Goal: Task Accomplishment & Management: Use online tool/utility

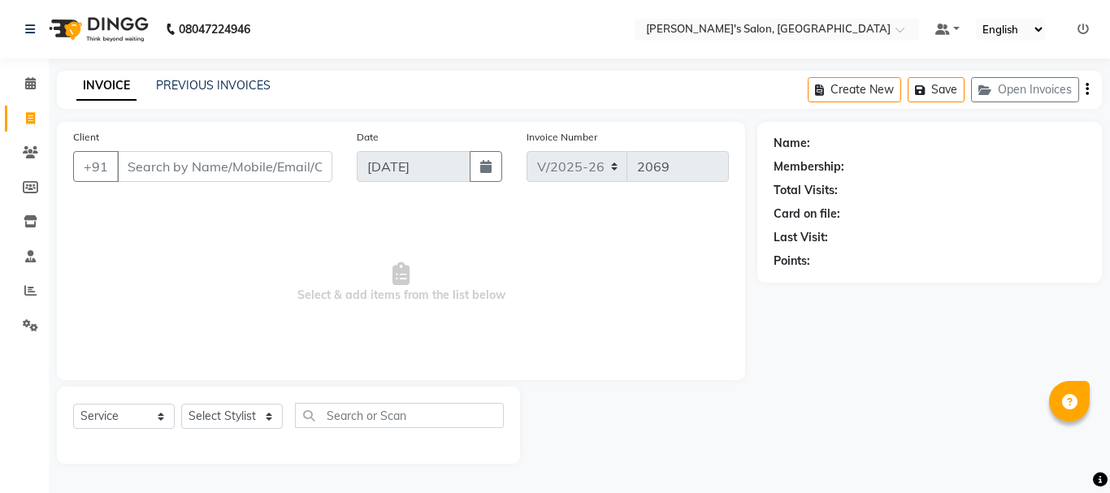
select select "3810"
select select "service"
click at [33, 290] on icon at bounding box center [30, 290] width 12 height 12
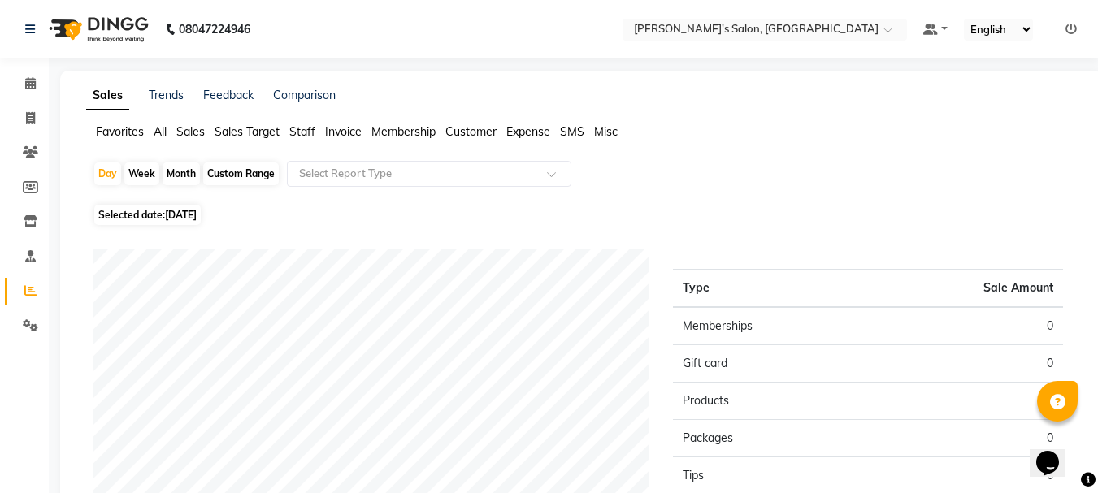
click at [299, 130] on span "Staff" at bounding box center [302, 131] width 26 height 15
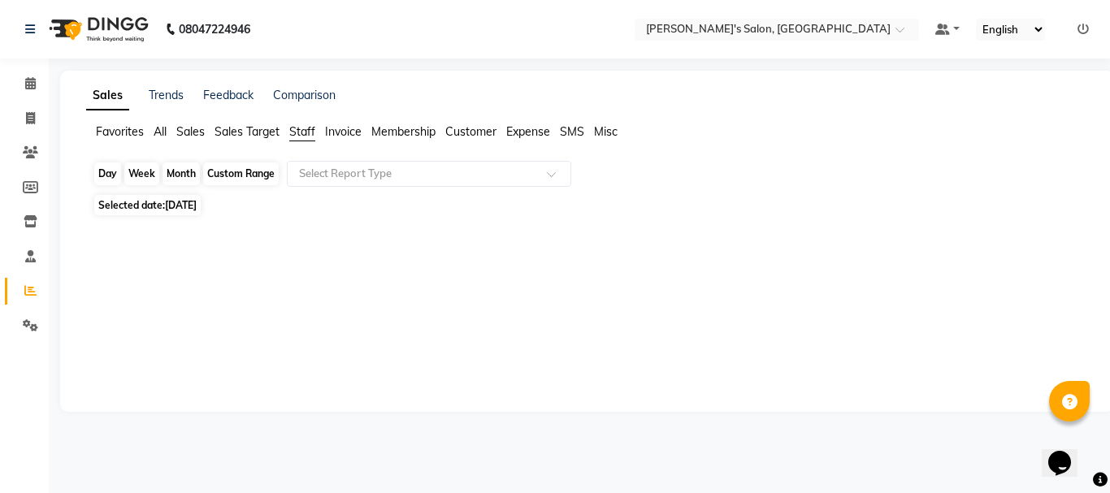
click at [106, 176] on div "Day" at bounding box center [107, 174] width 27 height 23
select select "9"
select select "2025"
click at [110, 172] on div "Day" at bounding box center [107, 174] width 27 height 23
select select "9"
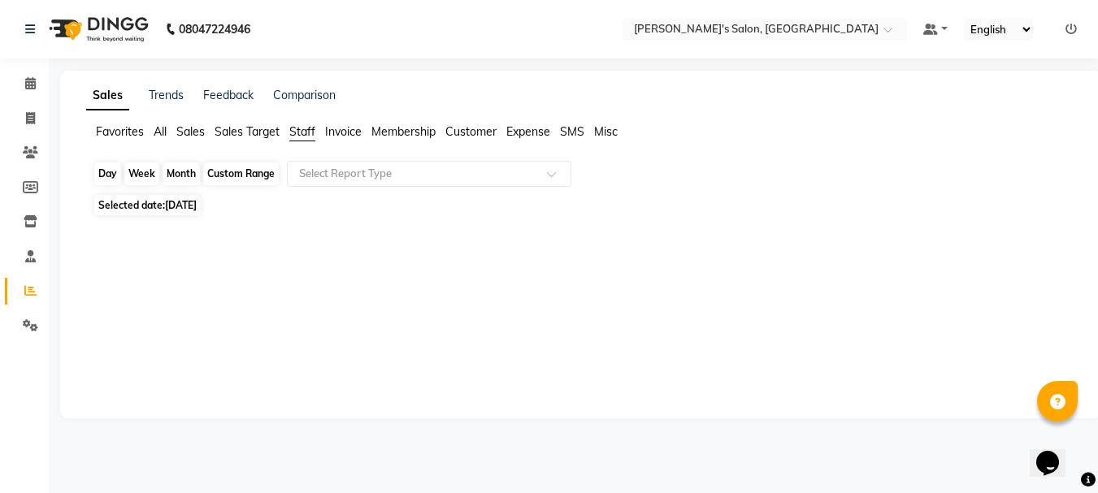
select select "2025"
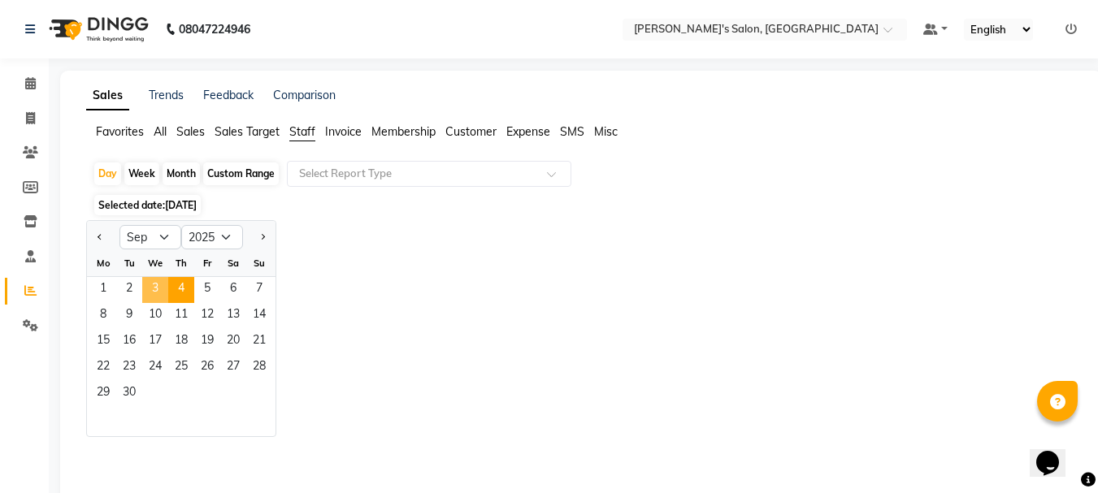
click at [154, 287] on span "3" at bounding box center [155, 290] width 26 height 26
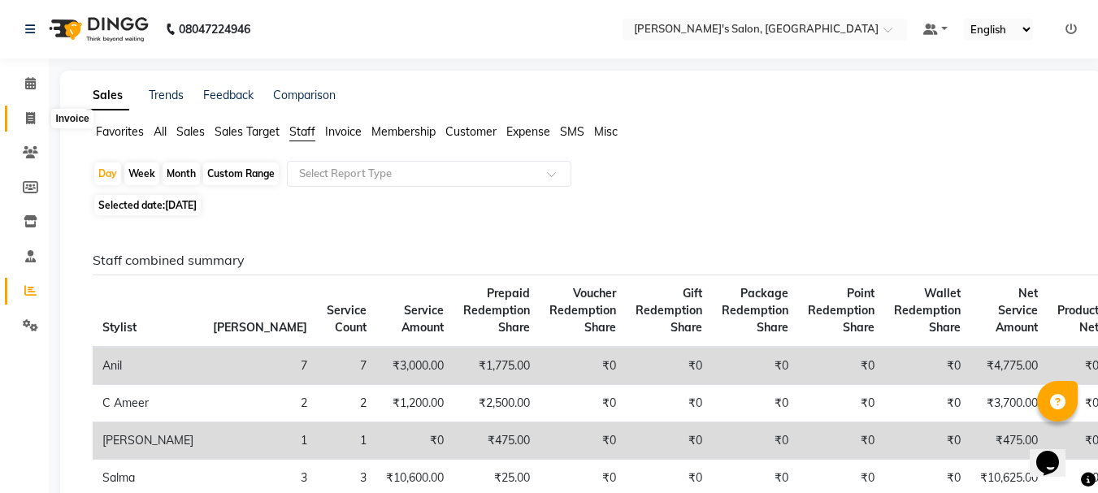
click at [28, 115] on icon at bounding box center [30, 118] width 9 height 12
select select "3810"
select select "service"
